Goal: Task Accomplishment & Management: Manage account settings

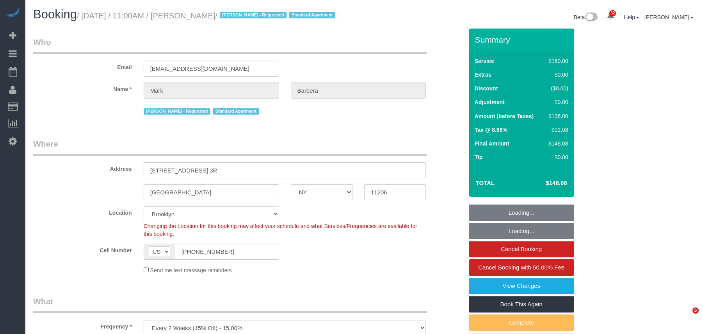
select select "NY"
select select "spot1"
select select "number:89"
select select "number:90"
select select "number:15"
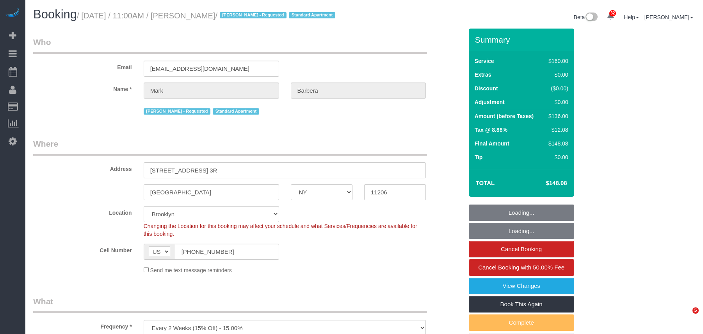
select select "number:5"
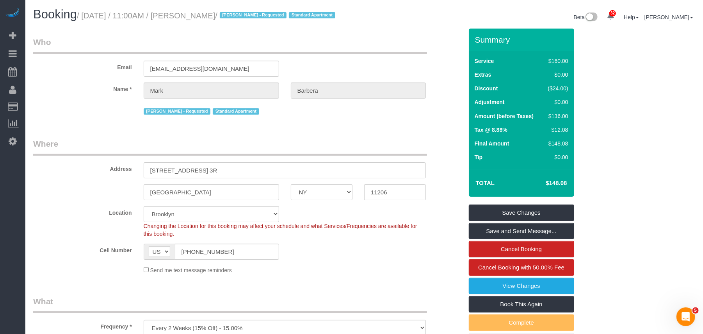
drag, startPoint x: 238, startPoint y: 16, endPoint x: 191, endPoint y: 16, distance: 46.5
click at [191, 16] on small "/ October 02, 2025 / 11:00AM / Mark Barbera / Patricia Sinche - Requested Stand…" at bounding box center [207, 15] width 261 height 9
drag, startPoint x: 236, startPoint y: 16, endPoint x: 86, endPoint y: 13, distance: 150.0
click at [86, 13] on small "/ October 02, 2025 / 11:00AM / Mark Barbera / Patricia Sinche - Requested Stand…" at bounding box center [207, 15] width 261 height 9
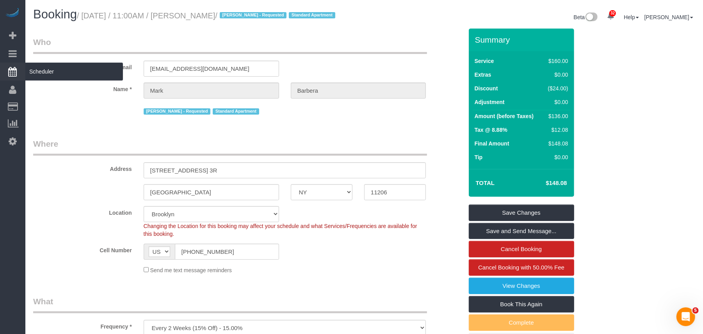
copy small "October 02, 2025 / 11:00AM / Mark Barbera"
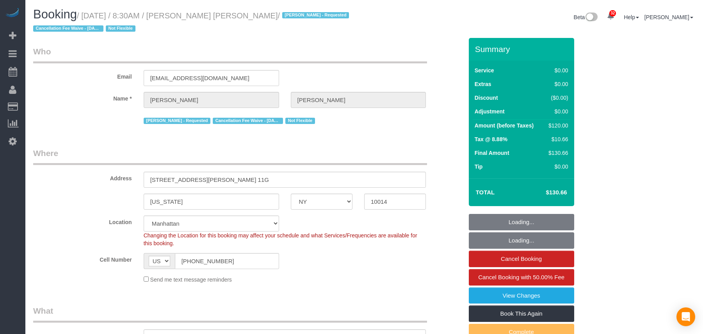
select select "NY"
select select "number:89"
select select "number:90"
select select "number:15"
select select "number:6"
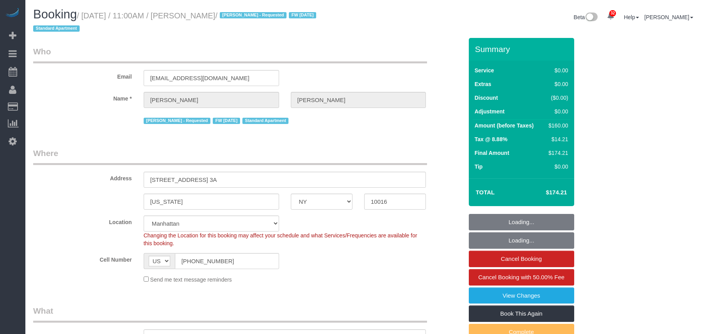
select select "NY"
click at [194, 264] on input "(917) 676-7001" at bounding box center [227, 261] width 104 height 16
select select "object:974"
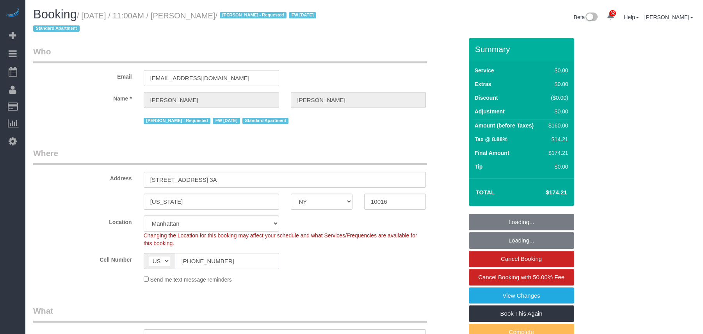
select select "string:stripe-pm_1SDmqr4VGloSiKo7vI1bnf0D"
select select "1"
select select "number:89"
select select "number:90"
select select "number:15"
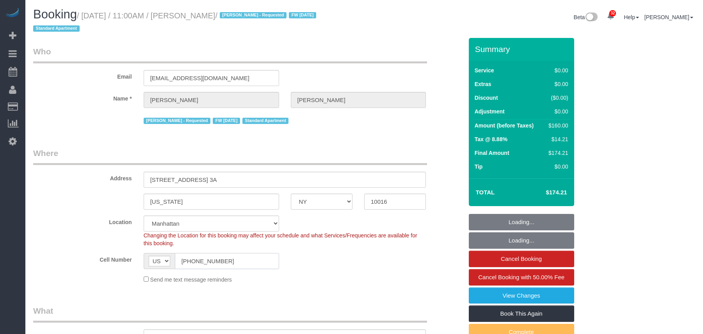
select select "number:5"
click at [194, 263] on input "(917) 676-7001" at bounding box center [227, 261] width 104 height 16
select select "object:1086"
select select "spot1"
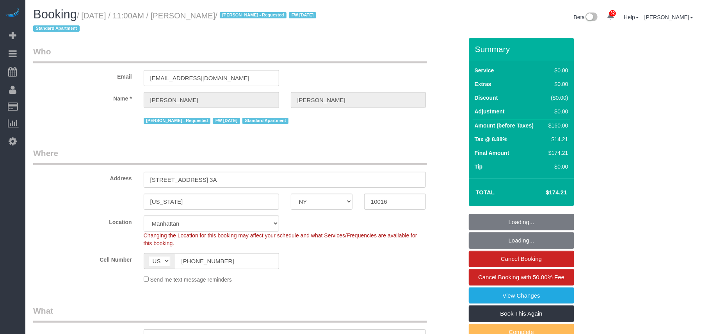
select select "1"
click at [202, 259] on input "(917) 676-7001" at bounding box center [227, 261] width 104 height 16
click at [202, 258] on input "(917) 676-7001" at bounding box center [227, 261] width 104 height 16
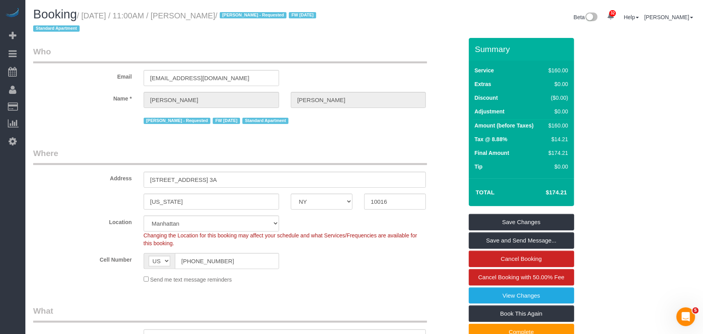
drag, startPoint x: 246, startPoint y: 18, endPoint x: 77, endPoint y: 23, distance: 168.4
click at [86, 17] on small "/ October 02, 2025 / 11:00AM / Michael Jagiani / Ana Guerrero - Requested FW 10…" at bounding box center [176, 22] width 286 height 22
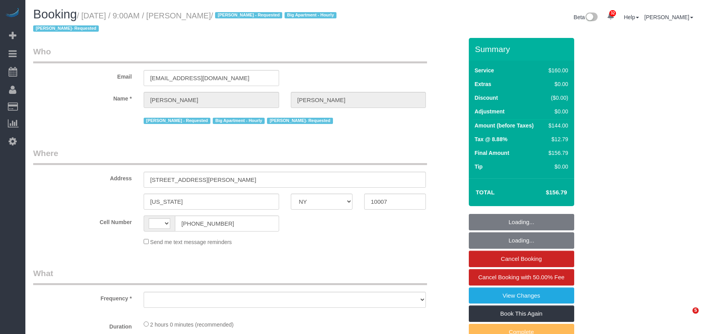
select select "NY"
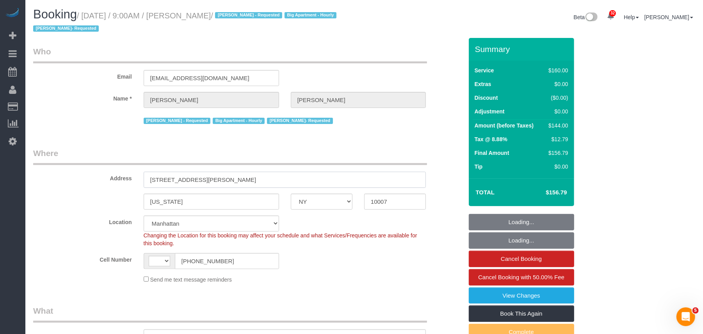
click at [188, 178] on input "200 Chambers St Apt 5D" at bounding box center [285, 179] width 283 height 16
select select "string:US"
click at [188, 178] on input "200 Chambers St Apt 5D" at bounding box center [285, 179] width 283 height 16
select select "object:1060"
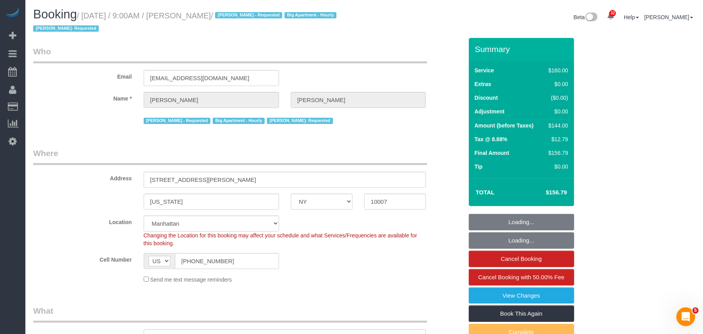
select select "string:stripe-pm_1LQvy54VGloSiKo72JmjeUwQ"
select select "spot1"
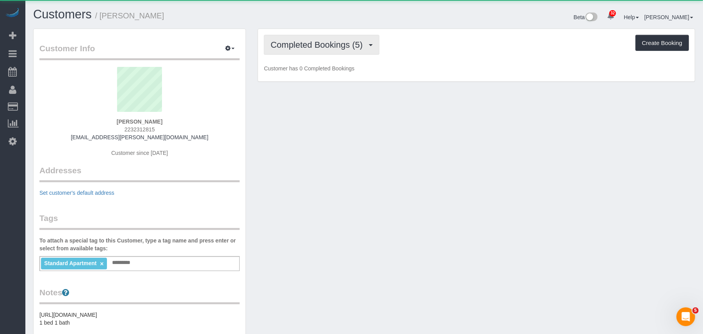
click at [304, 52] on button "Completed Bookings (5)" at bounding box center [322, 45] width 116 height 20
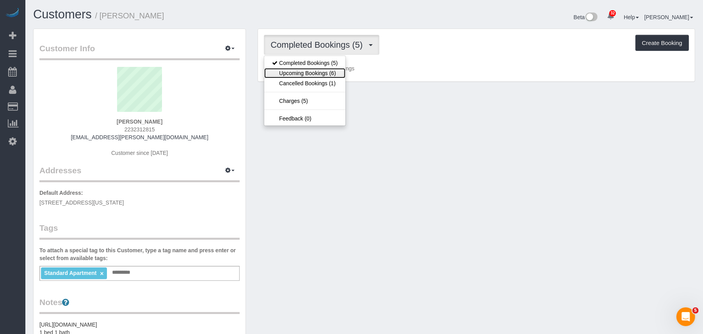
click at [317, 75] on link "Upcoming Bookings (6)" at bounding box center [304, 73] width 81 height 10
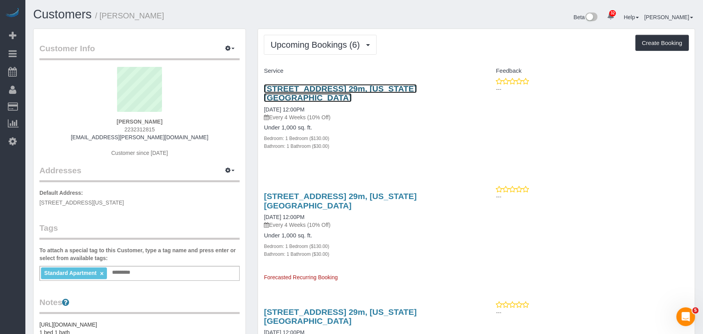
click at [311, 85] on link "211 West 56th Street, Apt. 29m, New York, NY 10019" at bounding box center [340, 93] width 153 height 18
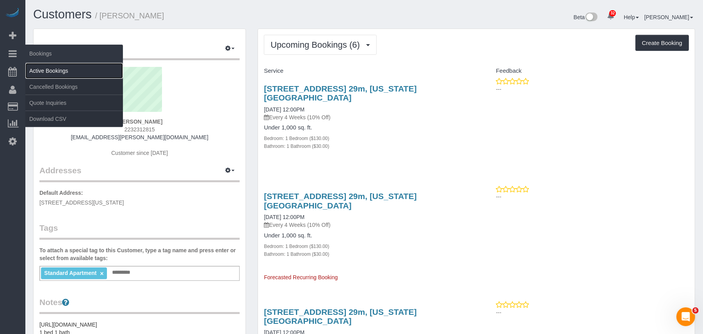
click at [45, 68] on link "Active Bookings" at bounding box center [74, 71] width 98 height 16
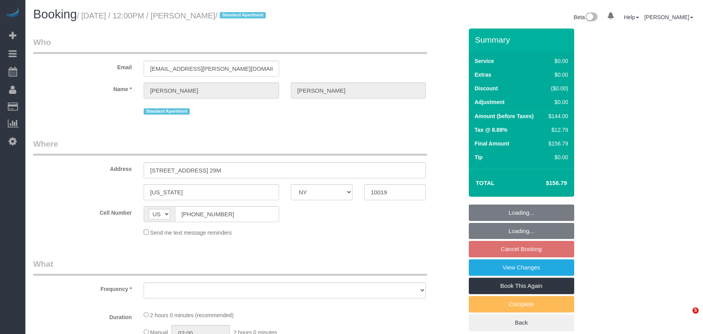
select select "NY"
select select "1"
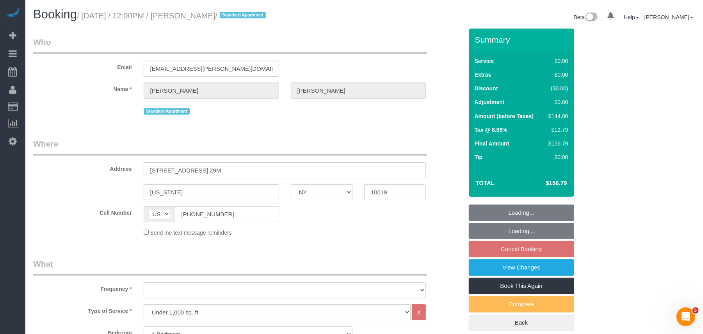
scroll to position [204, 0]
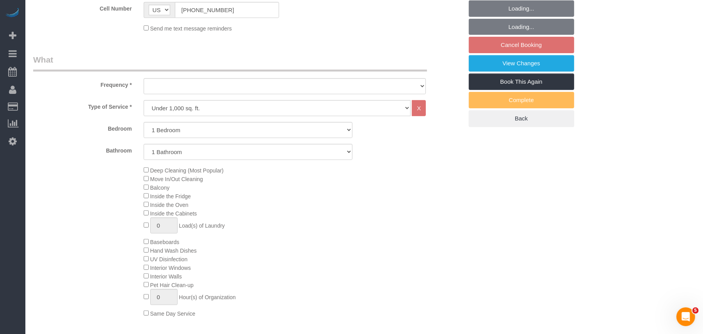
select select "spot5"
select select "number:89"
select select "number:90"
select select "number:15"
select select "number:5"
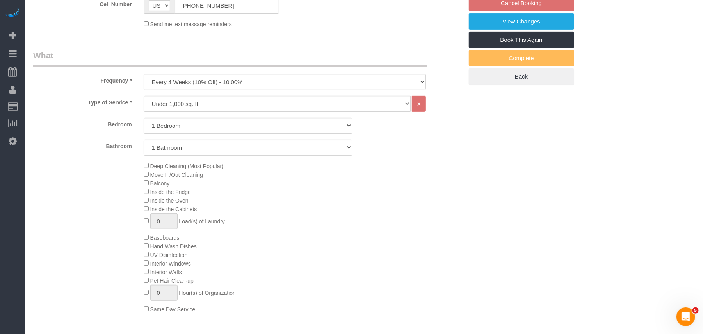
select select "object:1445"
select select "string:stripe-pm_1Pxy4y4VGloSiKo7MsM83P5T"
select select "1"
select select "object:1485"
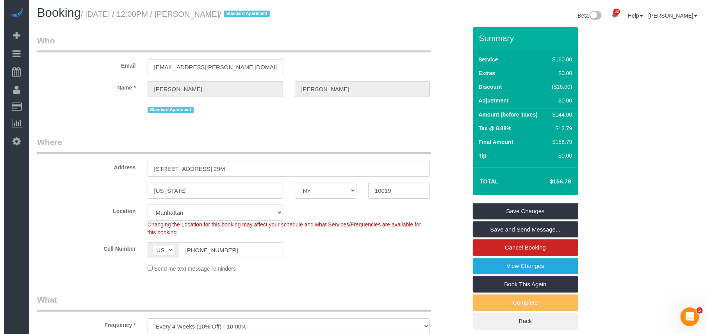
scroll to position [0, 0]
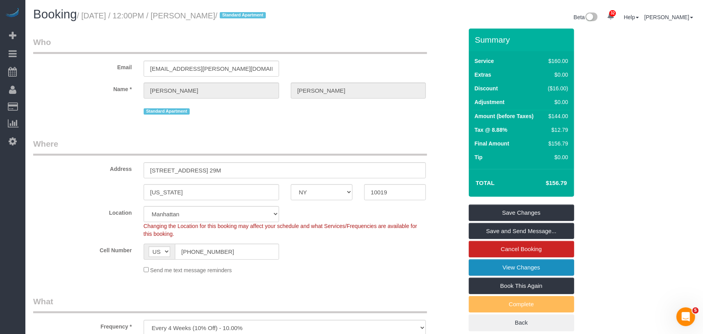
click at [510, 269] on link "View Changes" at bounding box center [521, 267] width 105 height 16
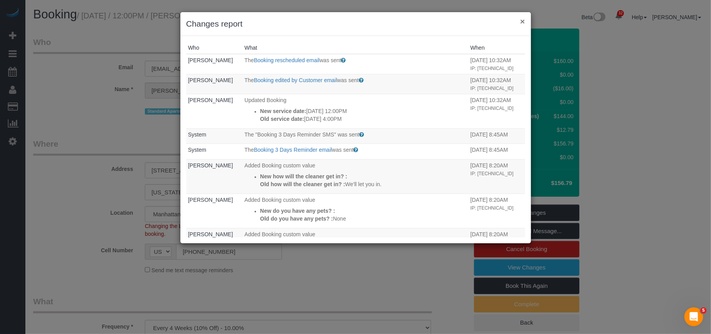
click at [521, 22] on button "×" at bounding box center [522, 21] width 5 height 8
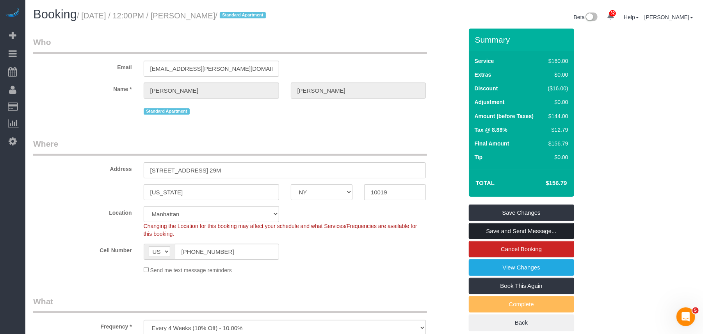
click at [506, 230] on link "Save and Send Message..." at bounding box center [521, 231] width 105 height 16
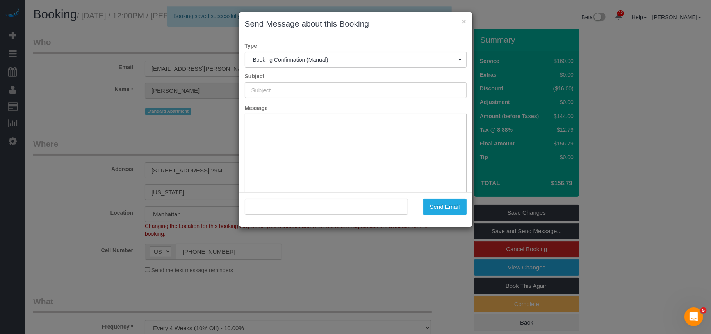
type input "Cleaning Confirmed for [DATE] 12:00pm"
type input ""[PERSON_NAME]" <[PERSON_NAME][EMAIL_ADDRESS][PERSON_NAME][DOMAIN_NAME]>"
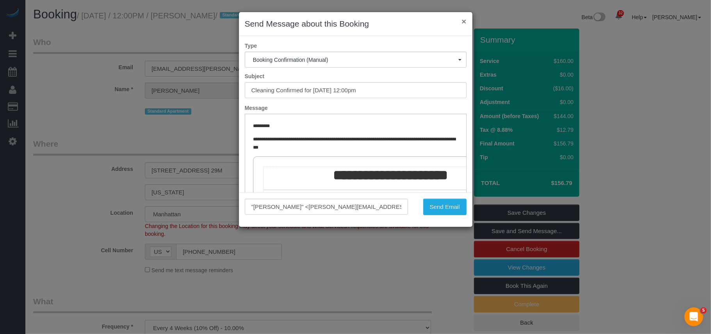
click at [466, 22] on button "×" at bounding box center [464, 21] width 5 height 8
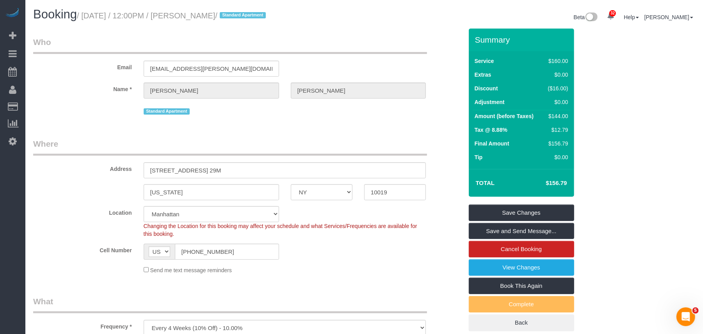
drag, startPoint x: 240, startPoint y: 16, endPoint x: 86, endPoint y: 16, distance: 153.5
click at [86, 16] on small "/ [DATE] / 12:00PM / [PERSON_NAME] / Standard Apartment" at bounding box center [172, 15] width 191 height 9
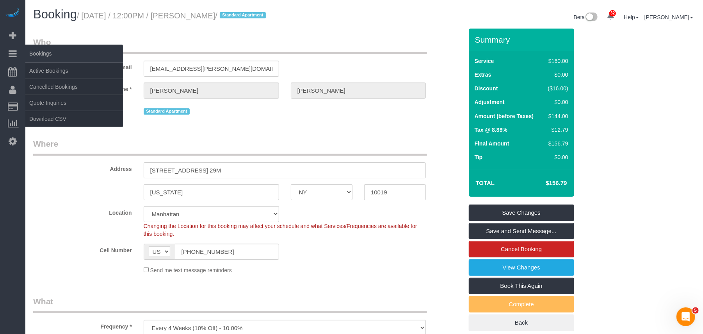
copy small "[DATE] / 12:00PM / [PERSON_NAME]"
